Goal: Information Seeking & Learning: Find specific fact

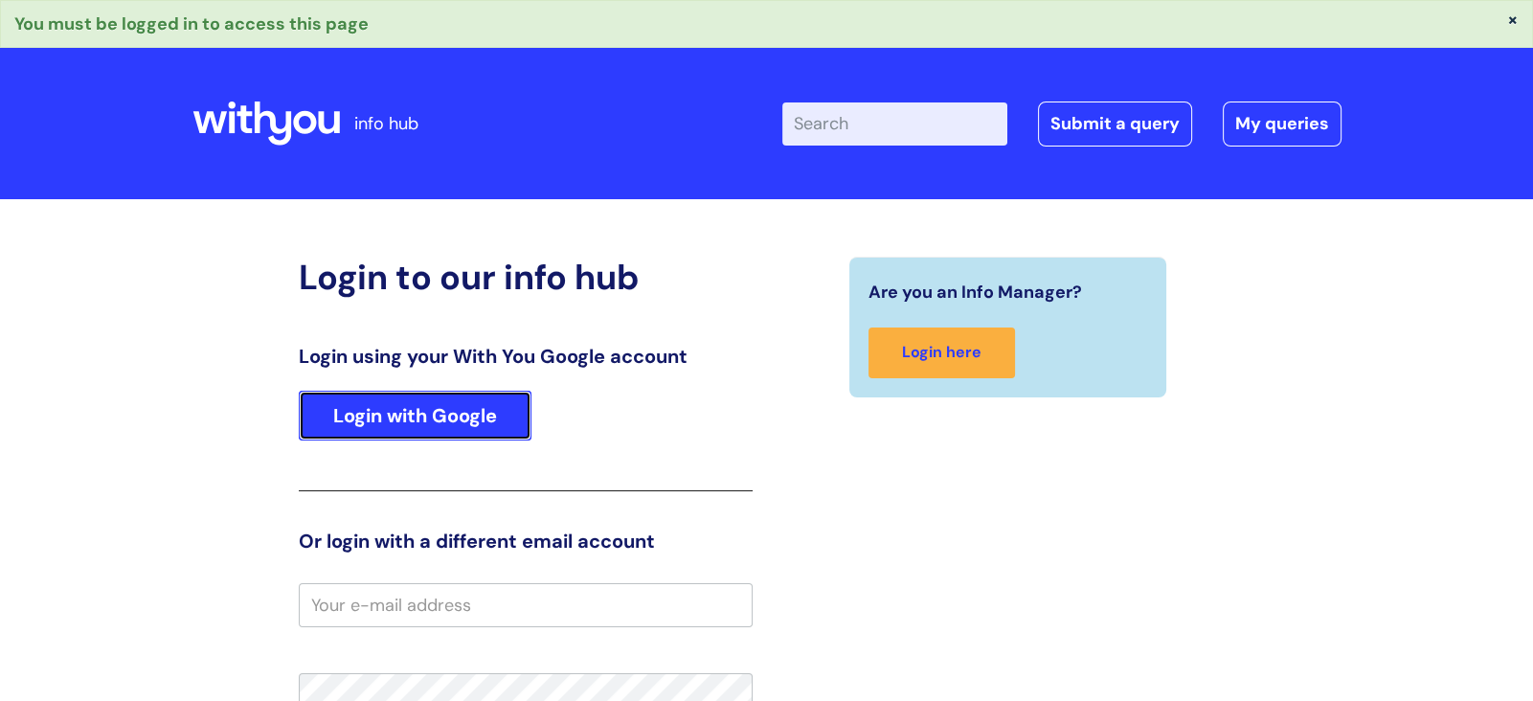
click at [372, 415] on link "Login with Google" at bounding box center [415, 416] width 233 height 50
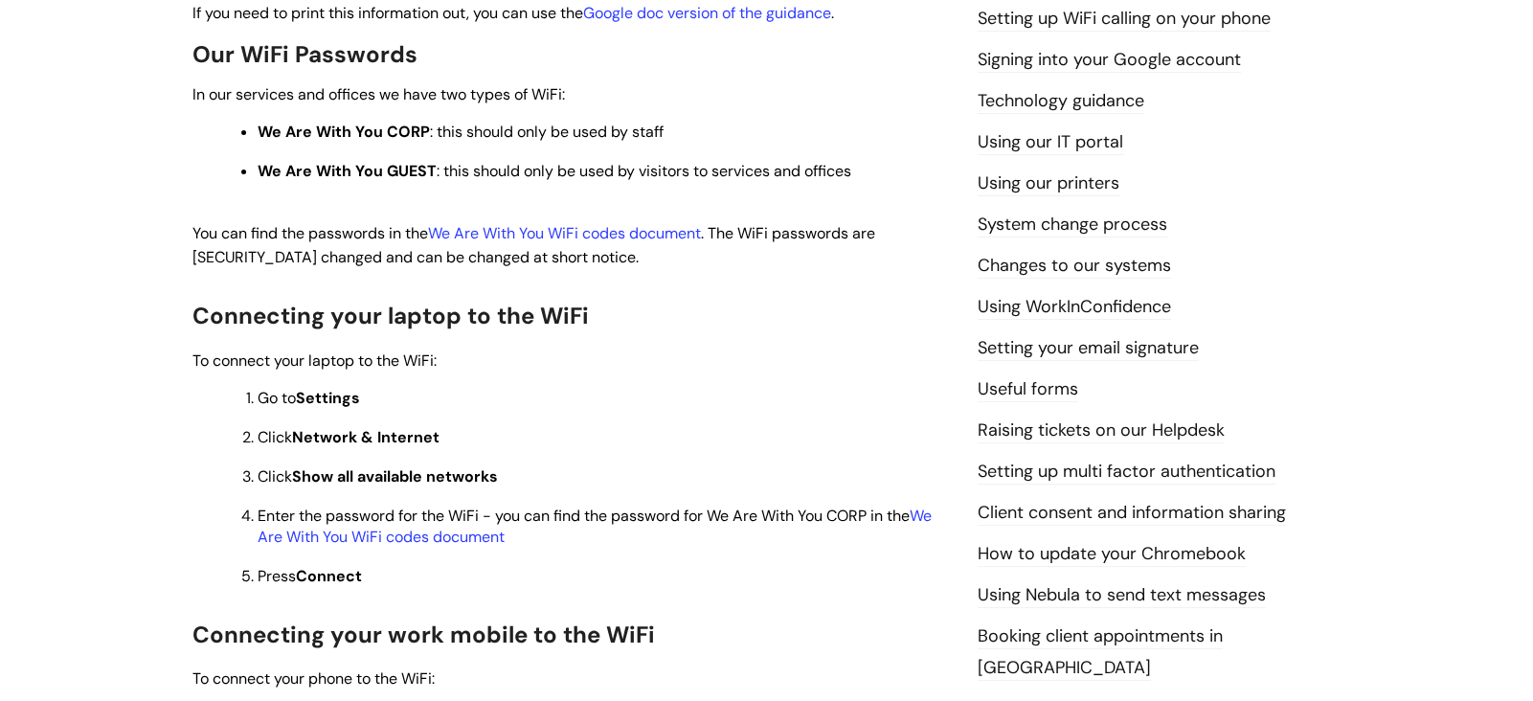
scroll to position [527, 0]
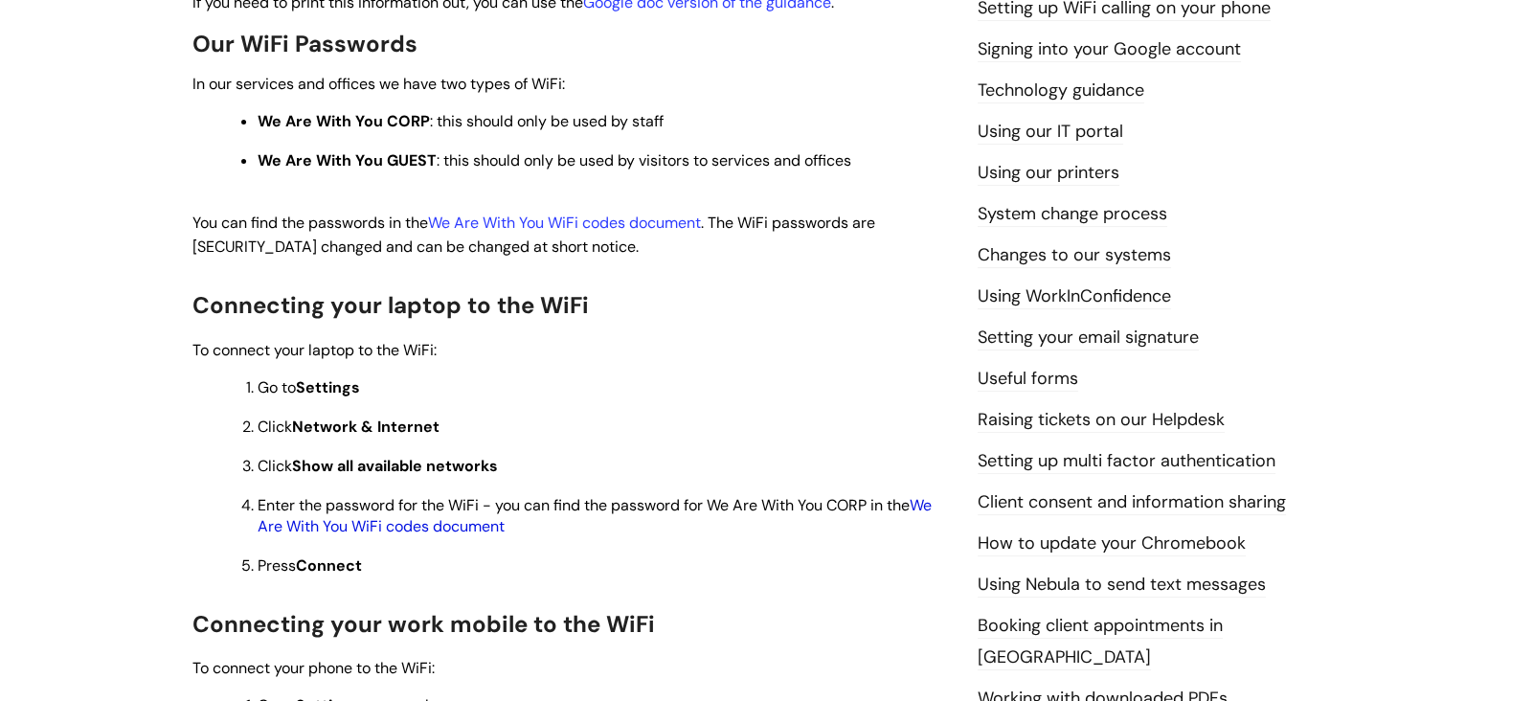
click at [929, 512] on link "We Are With You WiFi codes document" at bounding box center [595, 515] width 674 height 41
